Goal: Task Accomplishment & Management: Use online tool/utility

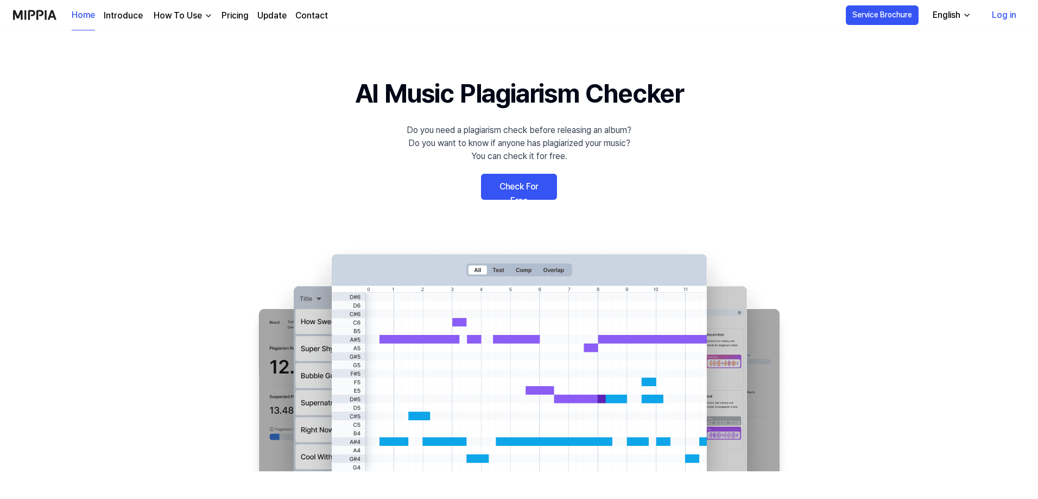
click at [1008, 15] on link "Log in" at bounding box center [1005, 15] width 42 height 30
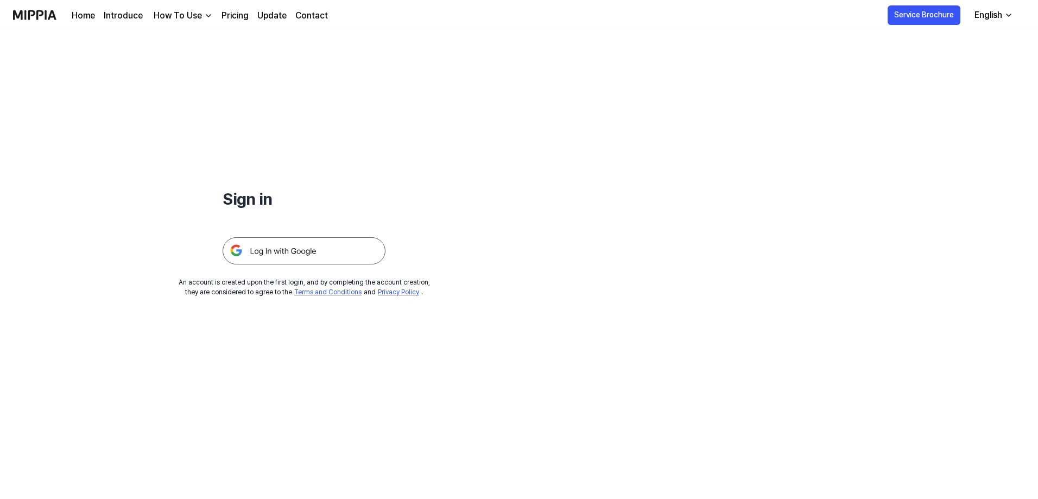
click at [288, 249] on img at bounding box center [304, 250] width 163 height 27
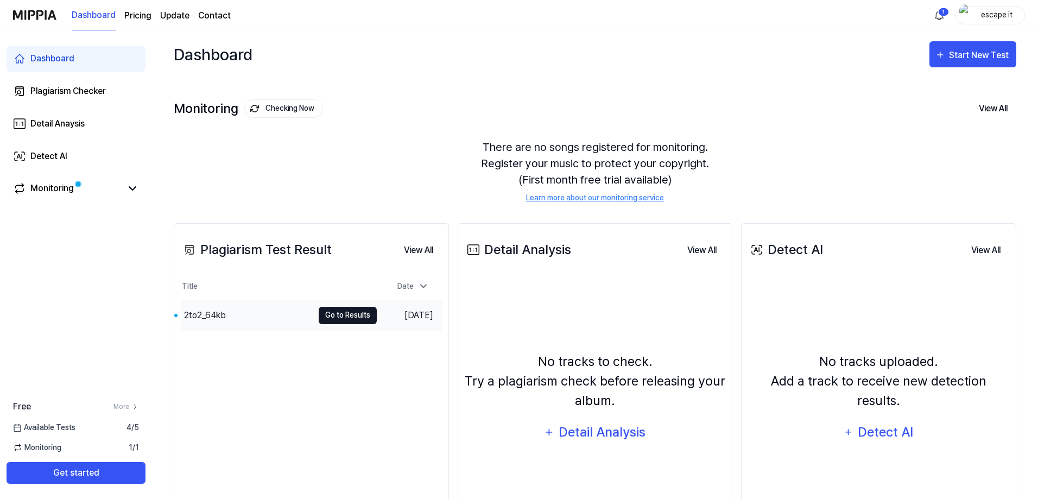
click at [345, 316] on button "Go to Results" at bounding box center [348, 315] width 58 height 17
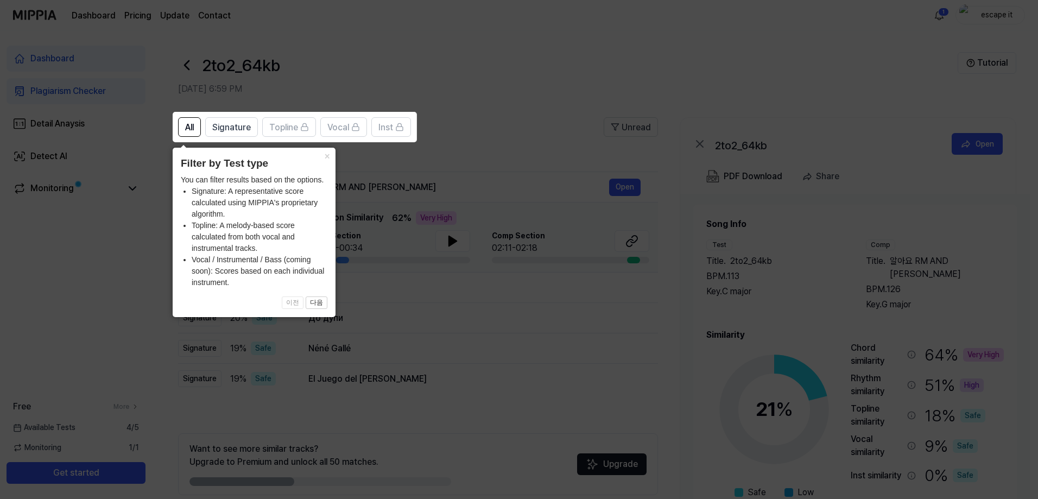
click at [427, 72] on icon at bounding box center [521, 249] width 1043 height 499
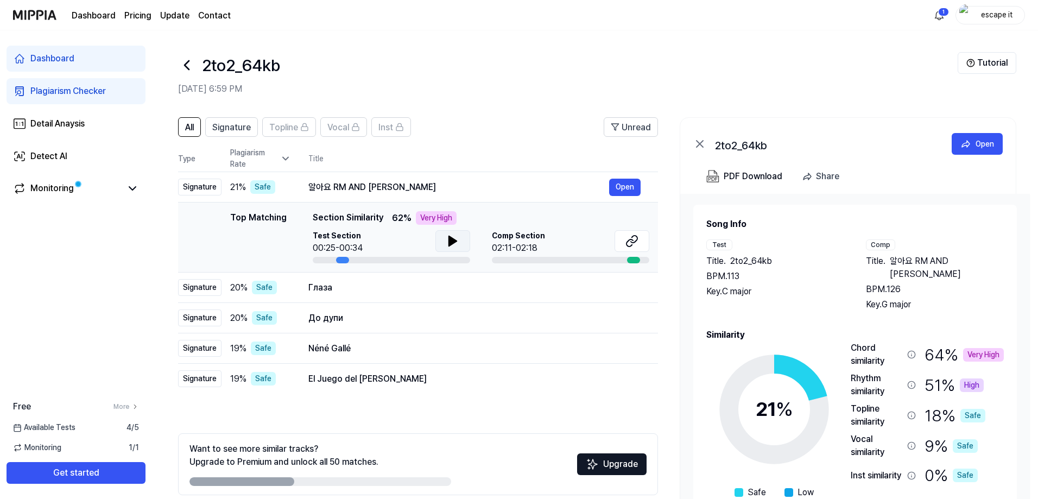
click at [449, 240] on icon at bounding box center [453, 241] width 8 height 10
click at [454, 241] on icon at bounding box center [455, 241] width 2 height 9
click at [629, 290] on button "Open" at bounding box center [624, 287] width 31 height 17
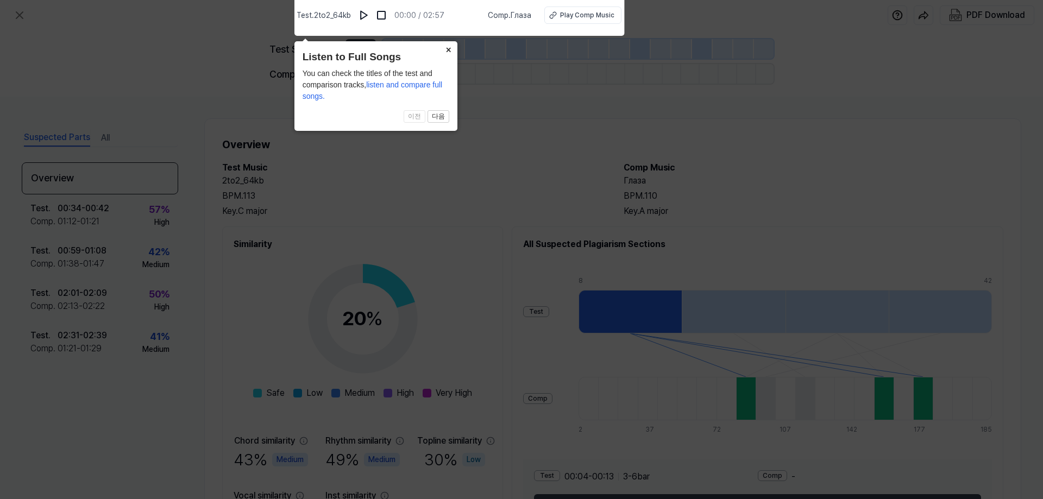
click at [452, 51] on button "×" at bounding box center [448, 48] width 17 height 15
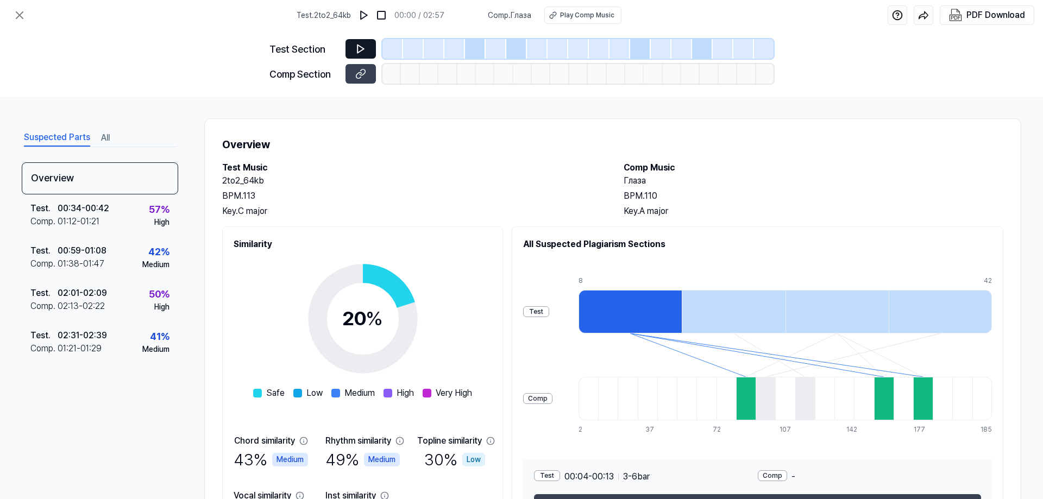
click at [361, 47] on icon at bounding box center [360, 49] width 7 height 8
click at [361, 49] on icon at bounding box center [360, 48] width 11 height 11
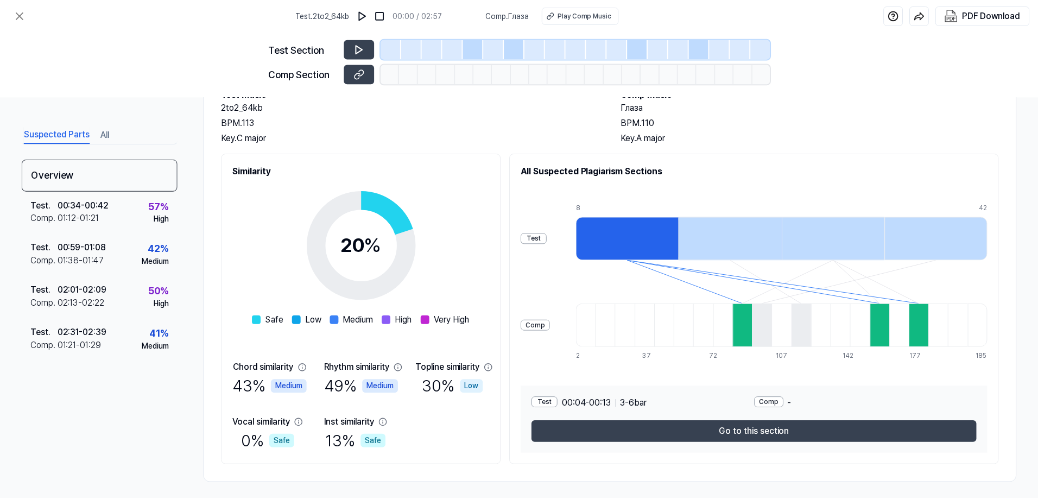
scroll to position [79, 0]
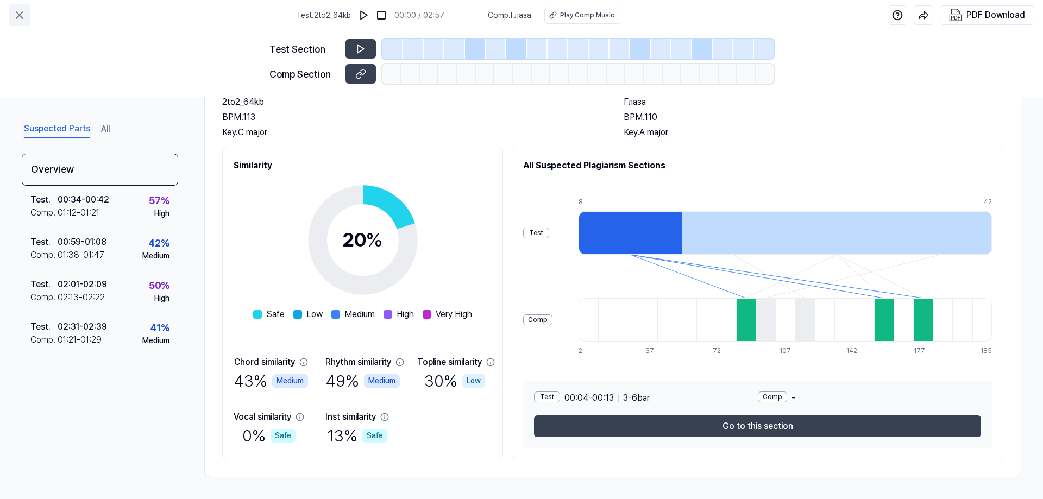
click at [17, 14] on icon at bounding box center [19, 15] width 13 height 13
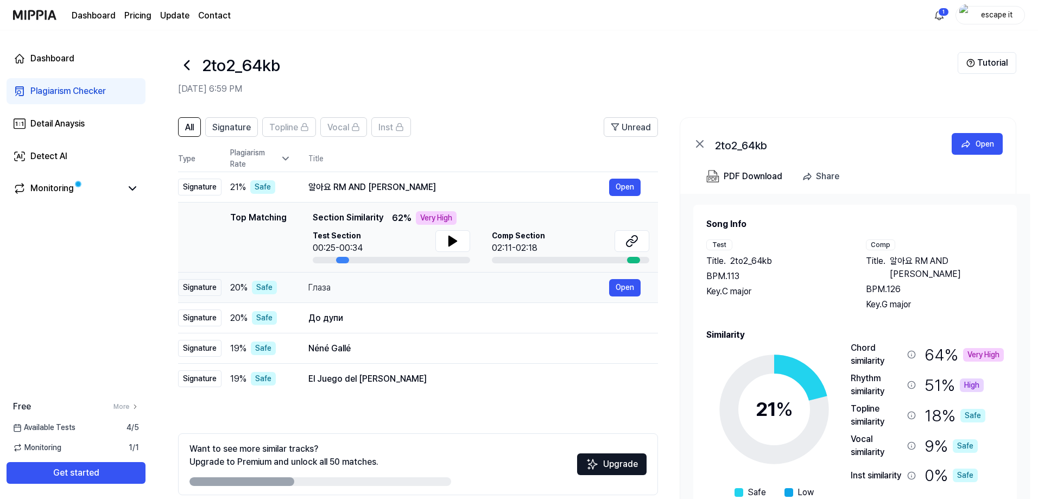
click at [457, 291] on div "Глаза" at bounding box center [458, 287] width 301 height 13
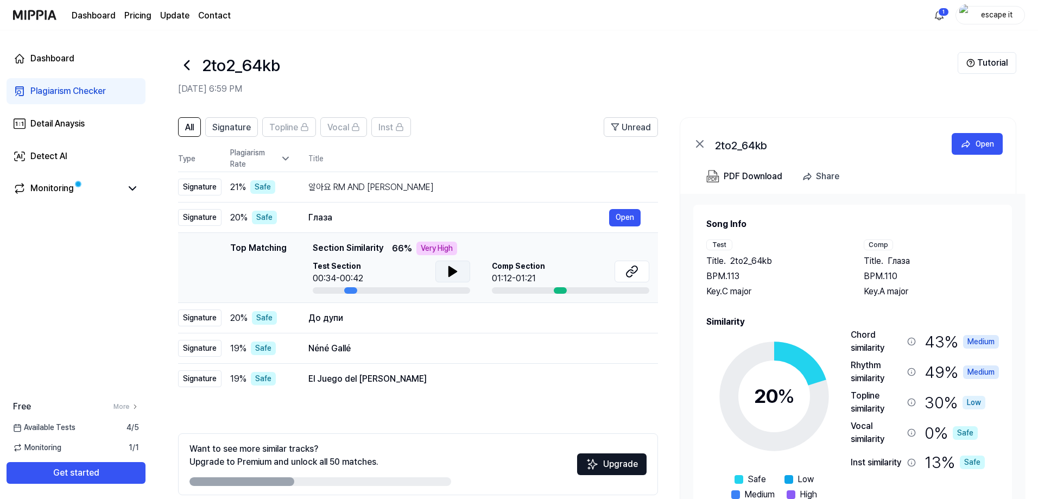
click at [451, 271] on icon at bounding box center [453, 272] width 8 height 10
click at [560, 289] on div at bounding box center [560, 290] width 13 height 7
click at [570, 268] on div "Comp Section 01:12-01:21" at bounding box center [570, 273] width 157 height 24
click at [557, 283] on div "Comp Section 01:12-01:21" at bounding box center [570, 273] width 157 height 24
click at [560, 291] on div at bounding box center [560, 290] width 13 height 7
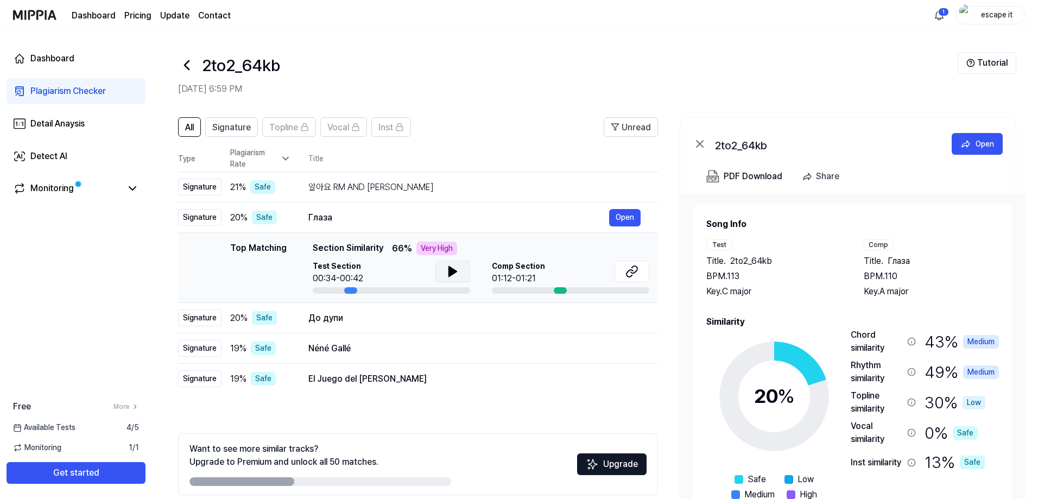
click at [558, 288] on div at bounding box center [560, 290] width 13 height 7
drag, startPoint x: 561, startPoint y: 269, endPoint x: 556, endPoint y: 272, distance: 6.3
click at [558, 270] on div "Comp Section 01:12-01:21" at bounding box center [570, 273] width 157 height 24
click at [634, 269] on icon at bounding box center [632, 271] width 13 height 13
click at [267, 322] on div "Safe" at bounding box center [264, 318] width 25 height 14
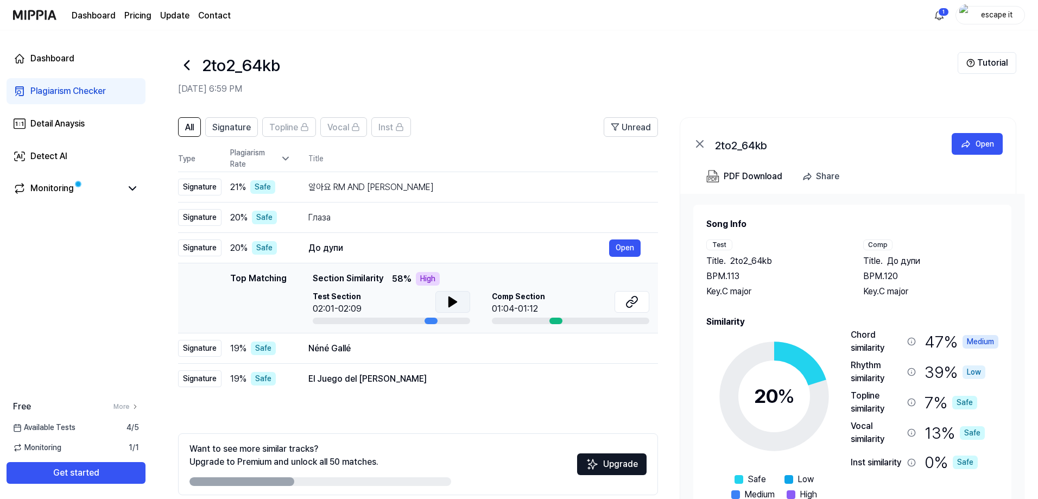
click at [450, 301] on icon at bounding box center [453, 302] width 8 height 10
click at [450, 305] on icon at bounding box center [453, 302] width 8 height 10
click at [454, 298] on icon at bounding box center [455, 302] width 2 height 9
click at [631, 299] on icon at bounding box center [632, 301] width 13 height 13
click at [453, 302] on icon at bounding box center [453, 302] width 8 height 10
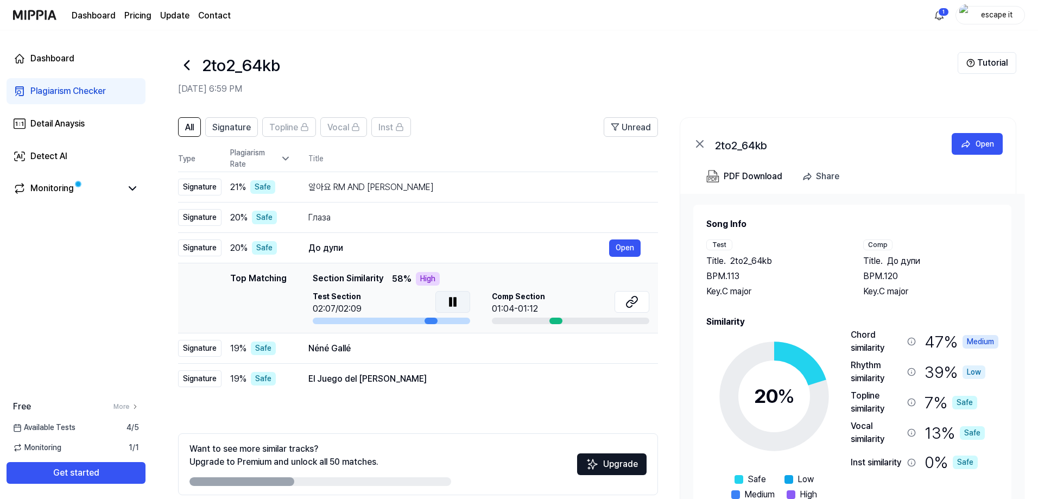
click at [452, 302] on icon at bounding box center [452, 301] width 13 height 13
click at [452, 351] on div "Néné Gallé" at bounding box center [458, 348] width 301 height 13
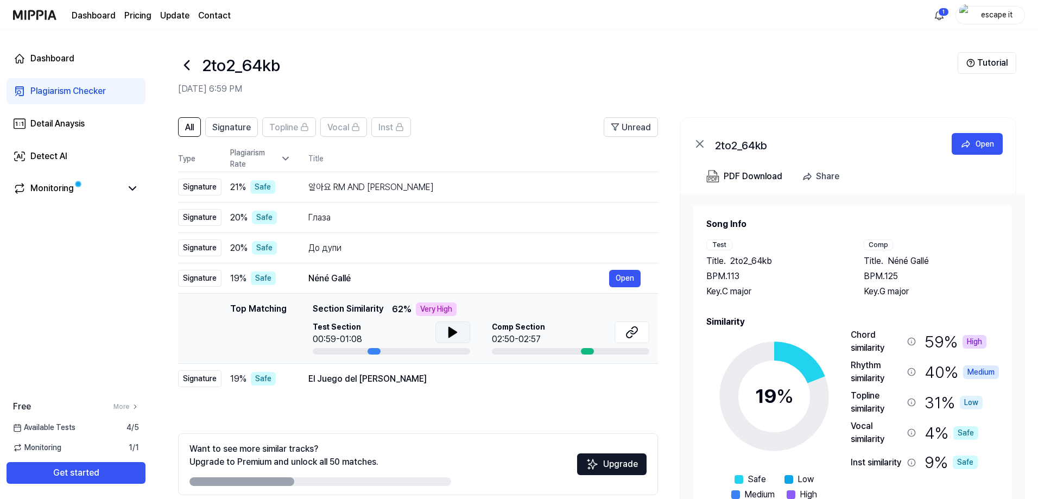
click at [453, 333] on icon at bounding box center [453, 332] width 8 height 10
click at [451, 331] on icon at bounding box center [453, 332] width 8 height 10
click at [454, 333] on icon at bounding box center [455, 332] width 2 height 9
click at [633, 332] on icon at bounding box center [632, 332] width 13 height 13
click at [409, 381] on div "El Juego del [PERSON_NAME]" at bounding box center [458, 379] width 301 height 13
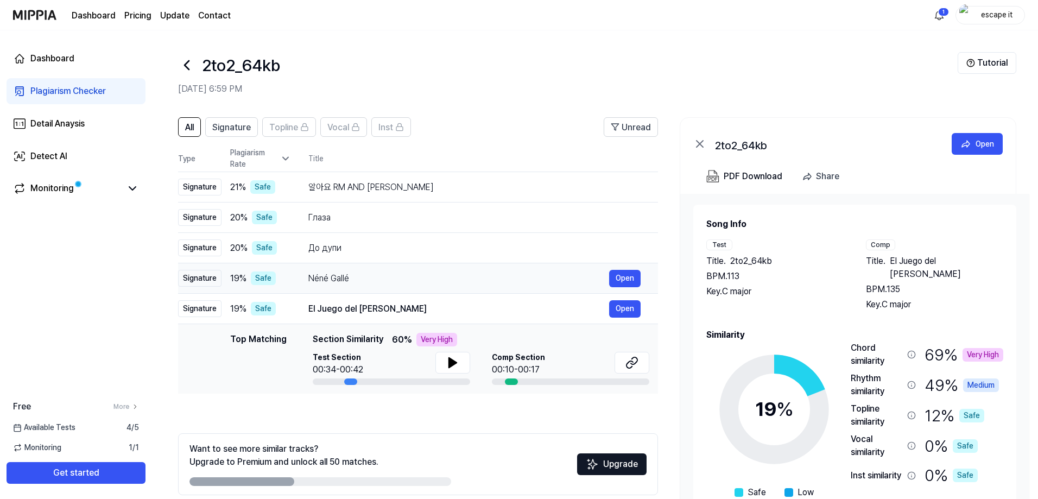
click at [394, 283] on div "Néné Gallé" at bounding box center [458, 278] width 301 height 13
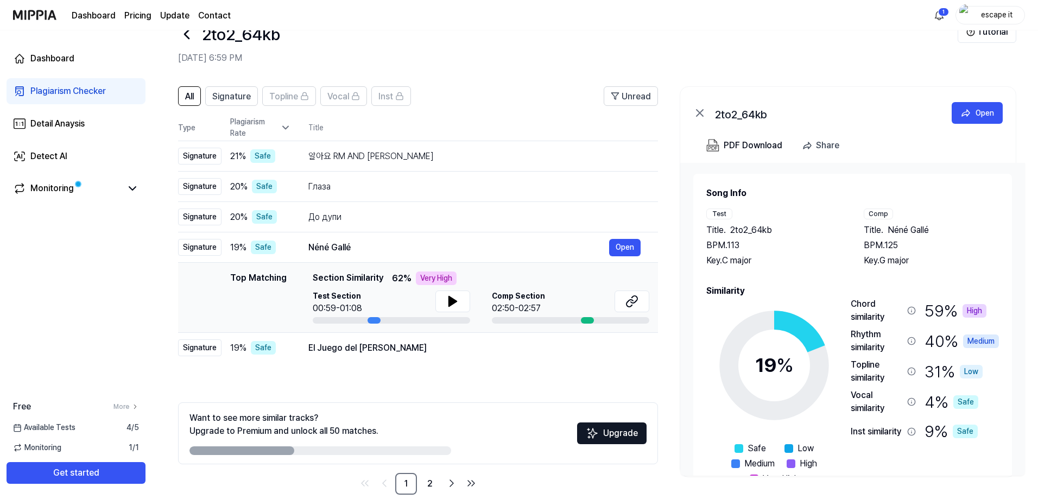
scroll to position [48, 0]
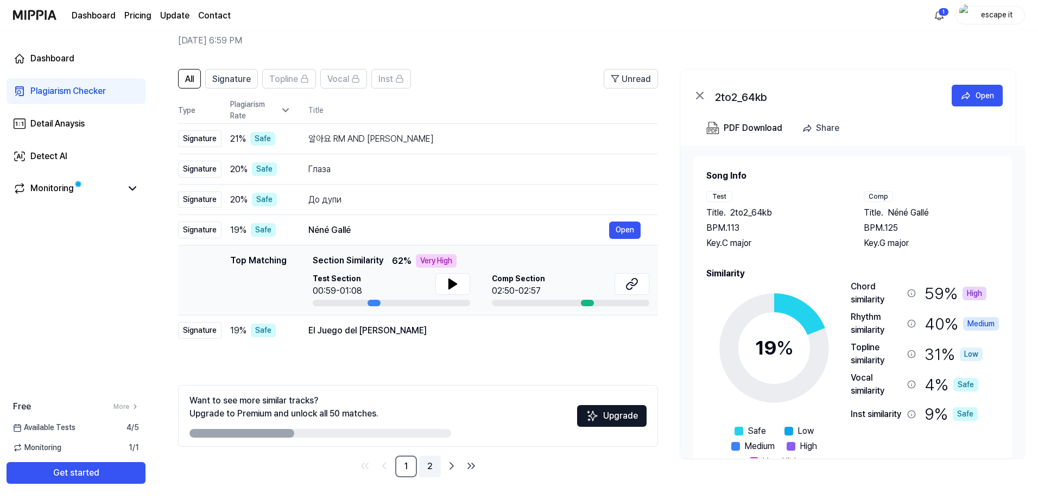
click at [430, 467] on link "2" at bounding box center [430, 467] width 22 height 22
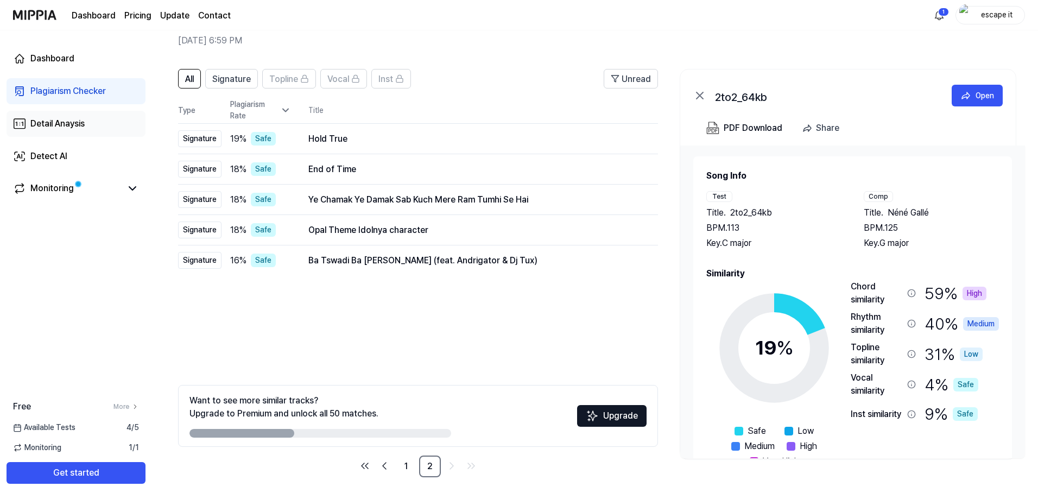
click at [54, 122] on div "Detail Anaysis" at bounding box center [57, 123] width 54 height 13
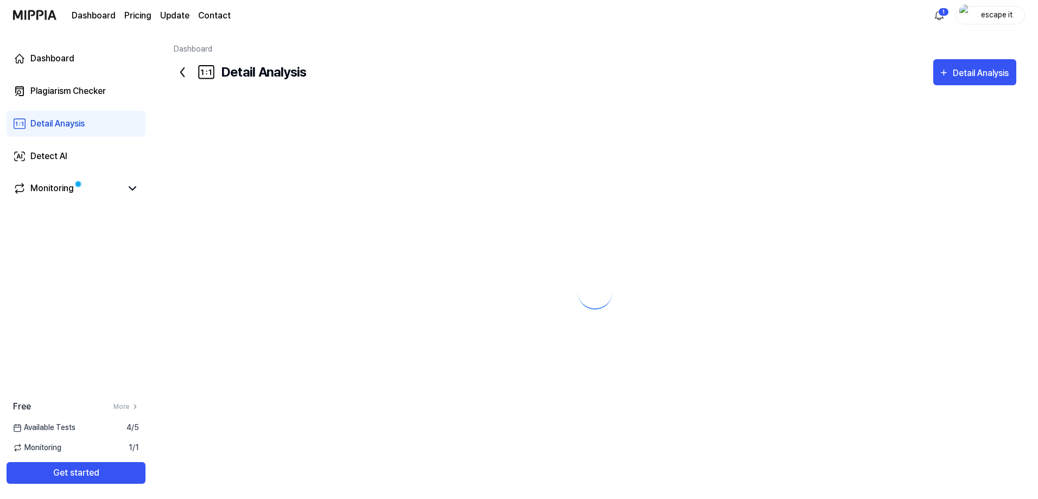
scroll to position [0, 0]
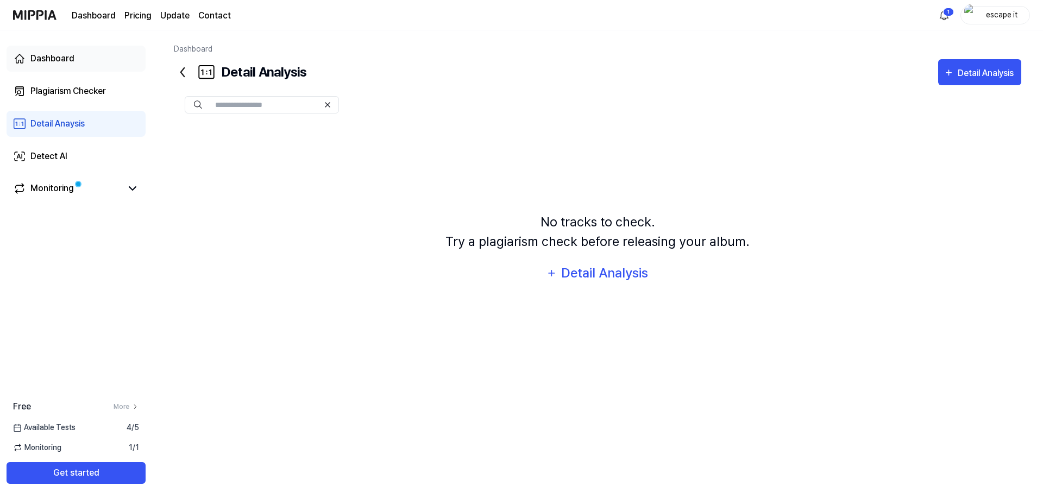
click at [50, 60] on div "Dashboard" at bounding box center [52, 58] width 44 height 13
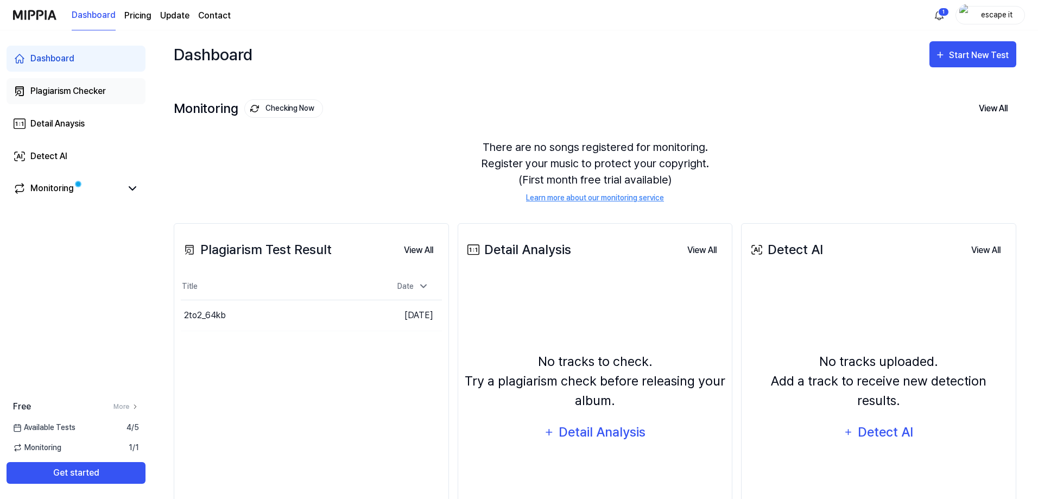
click at [86, 95] on div "Plagiarism Checker" at bounding box center [67, 91] width 75 height 13
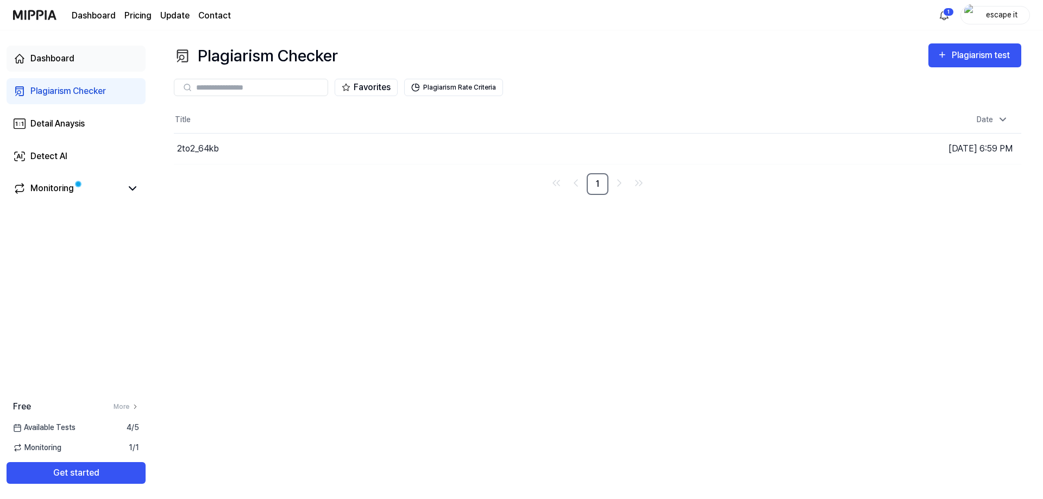
click at [49, 59] on div "Dashboard" at bounding box center [52, 58] width 44 height 13
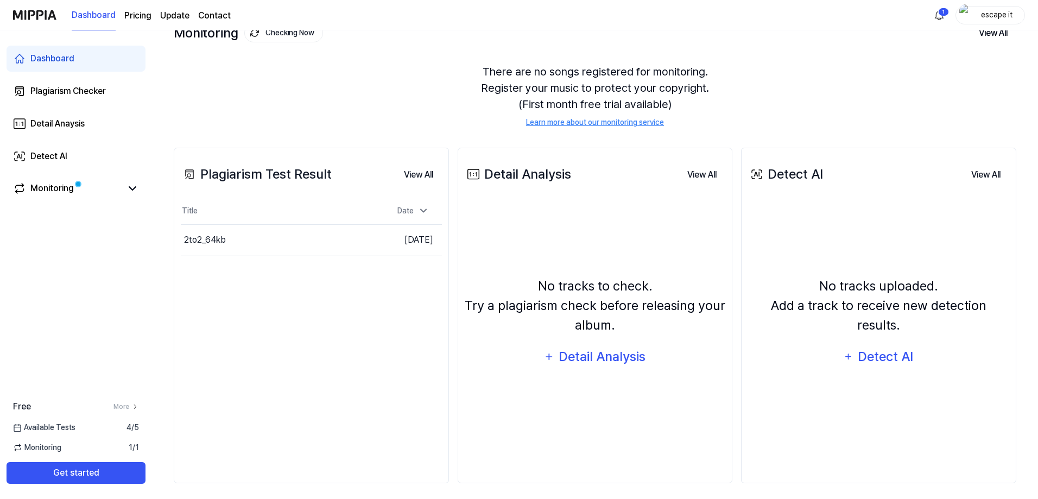
scroll to position [81, 0]
